Goal: Connect with others: Share content

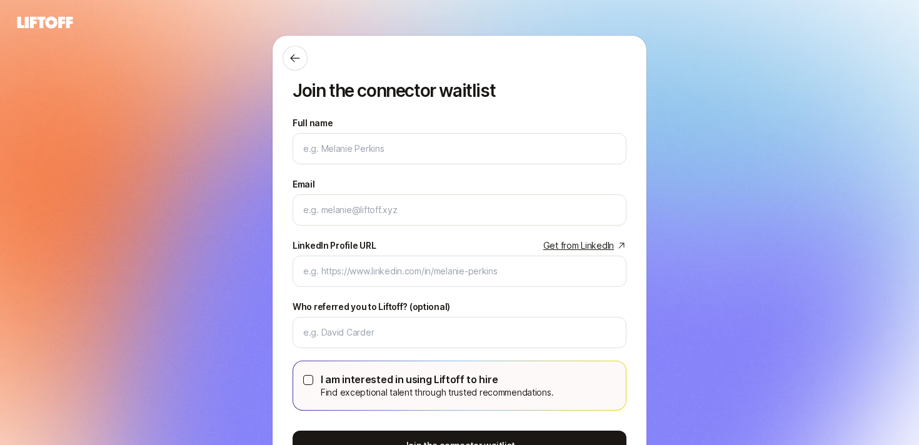
click at [218, 129] on div "Join the connector waitlist Full name We'll use as your preferred name. Change …" at bounding box center [459, 270] width 919 height 470
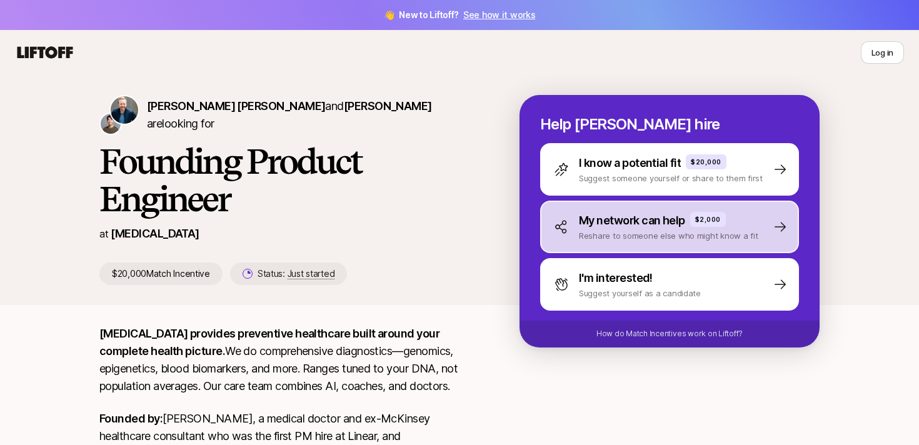
click at [610, 213] on p "My network can help" at bounding box center [632, 221] width 106 height 18
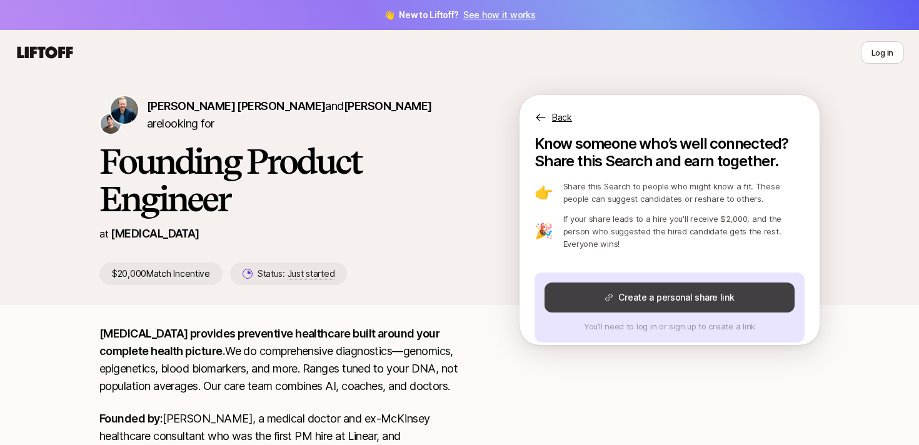
click at [679, 285] on button "Create a personal share link" at bounding box center [670, 298] width 250 height 30
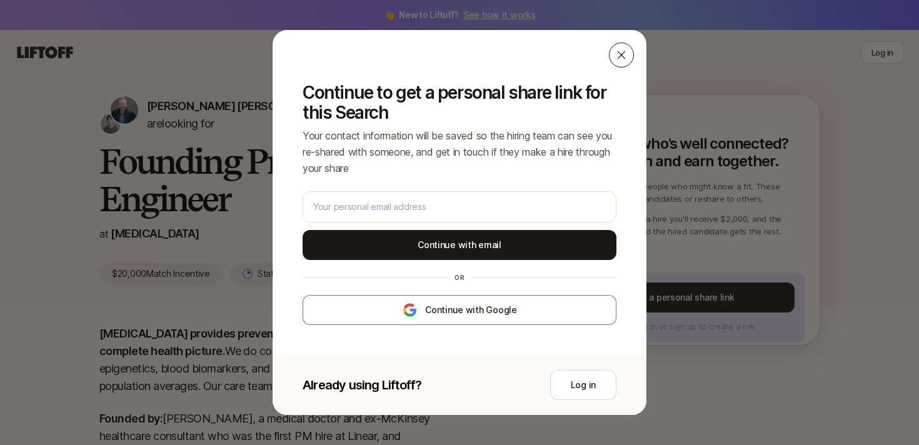
click at [627, 57] on icon at bounding box center [621, 55] width 13 height 13
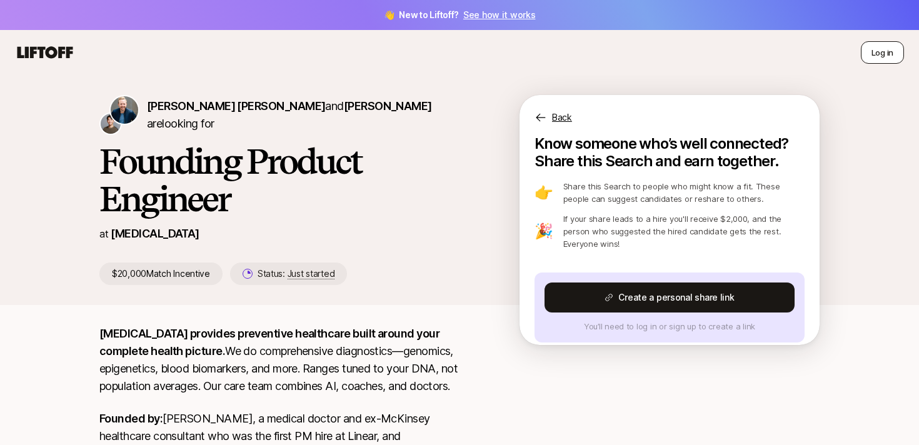
click at [881, 53] on button "Log in" at bounding box center [882, 52] width 43 height 23
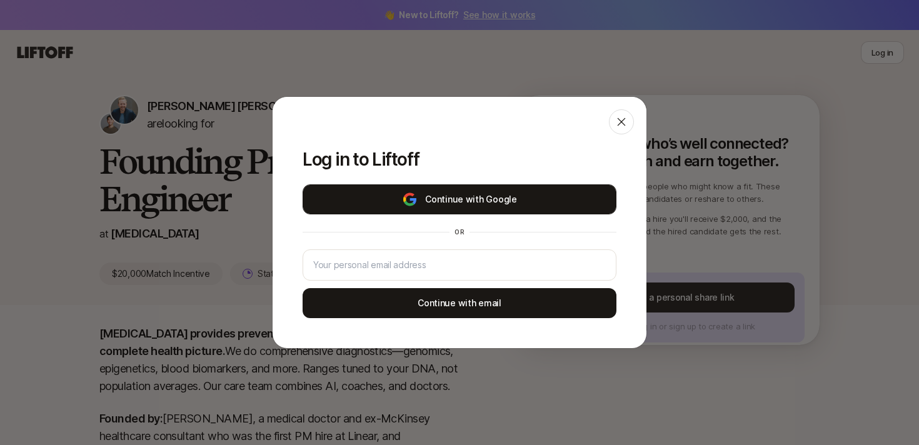
click at [404, 205] on img at bounding box center [410, 199] width 16 height 15
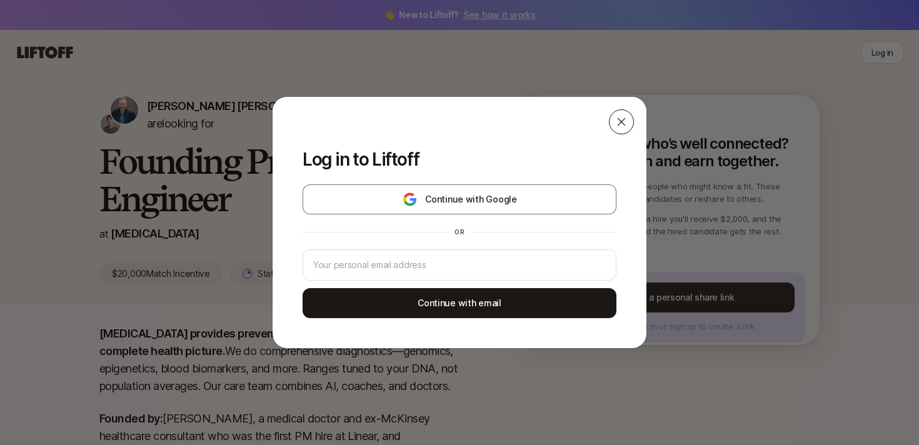
click at [620, 130] on div at bounding box center [621, 121] width 25 height 25
